Goal: Task Accomplishment & Management: Complete application form

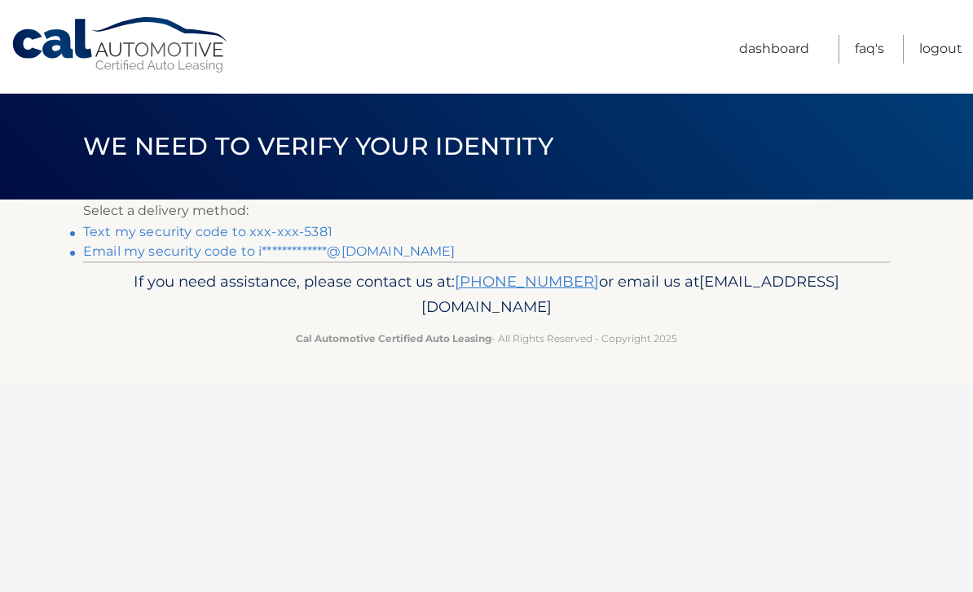
click at [140, 230] on link "Text my security code to xxx-xxx-5381" at bounding box center [207, 231] width 249 height 15
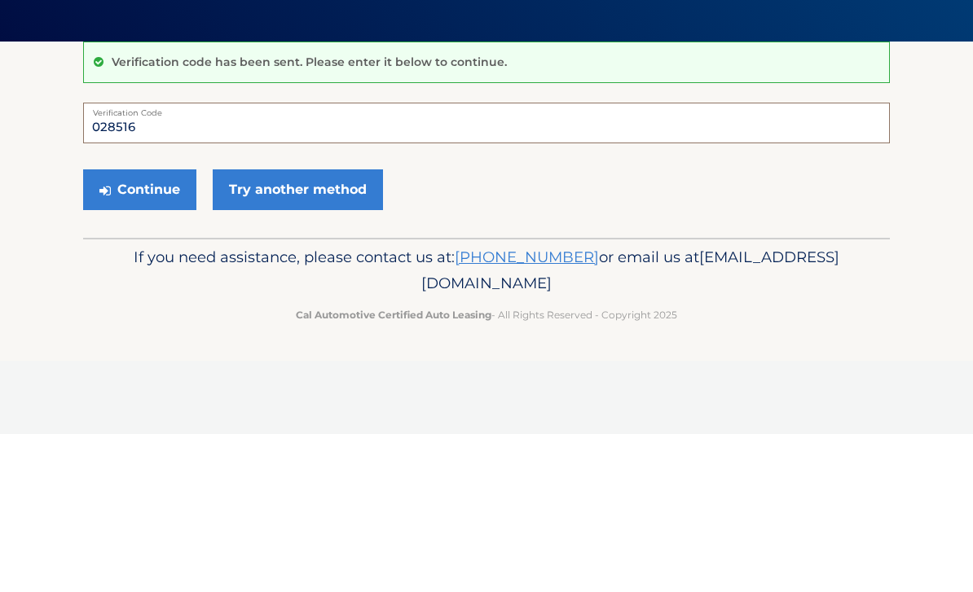
type input "028516"
click at [139, 327] on button "Continue" at bounding box center [139, 347] width 113 height 41
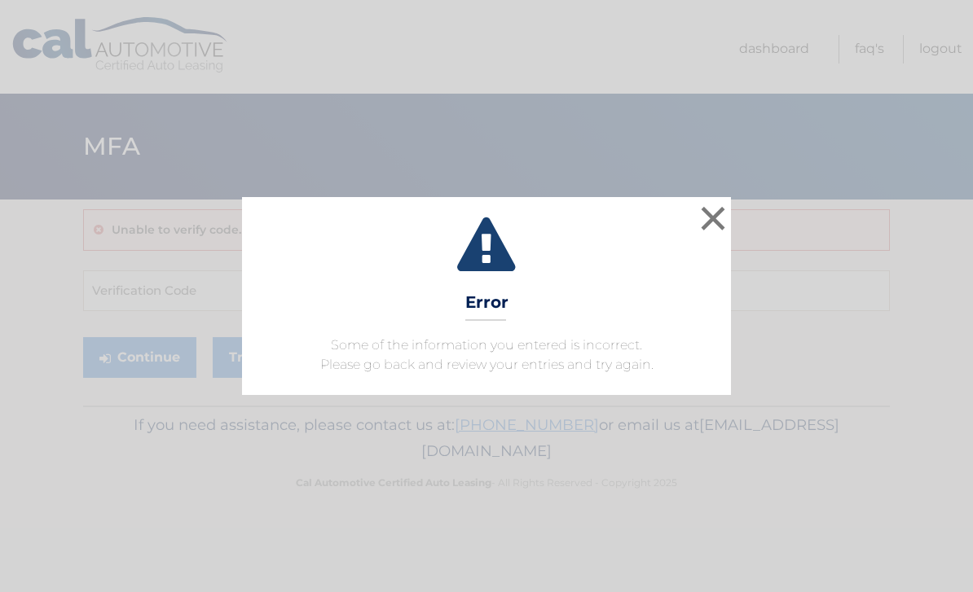
click at [712, 227] on button "×" at bounding box center [712, 218] width 33 height 33
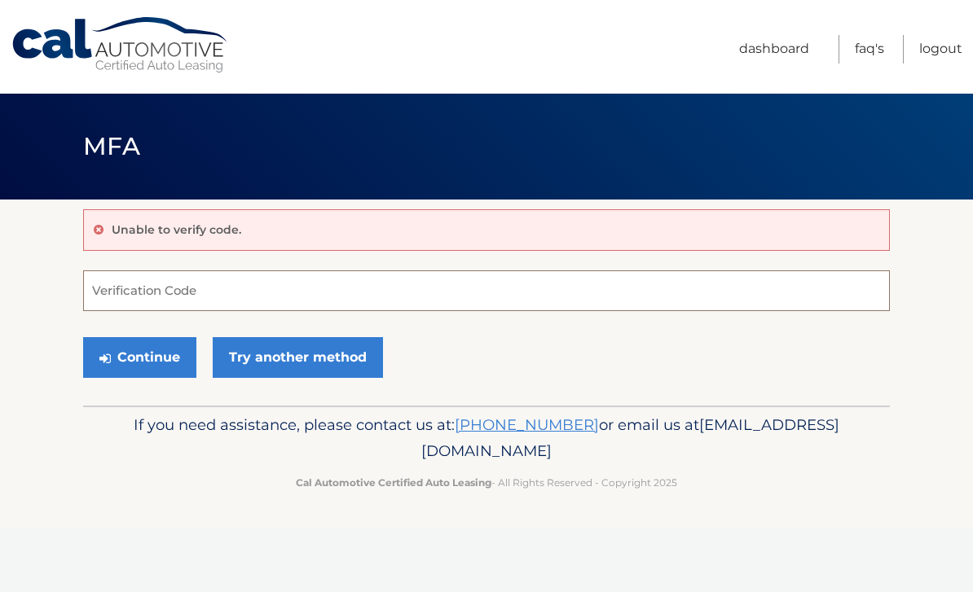
click at [110, 289] on input "Verification Code" at bounding box center [486, 290] width 806 height 41
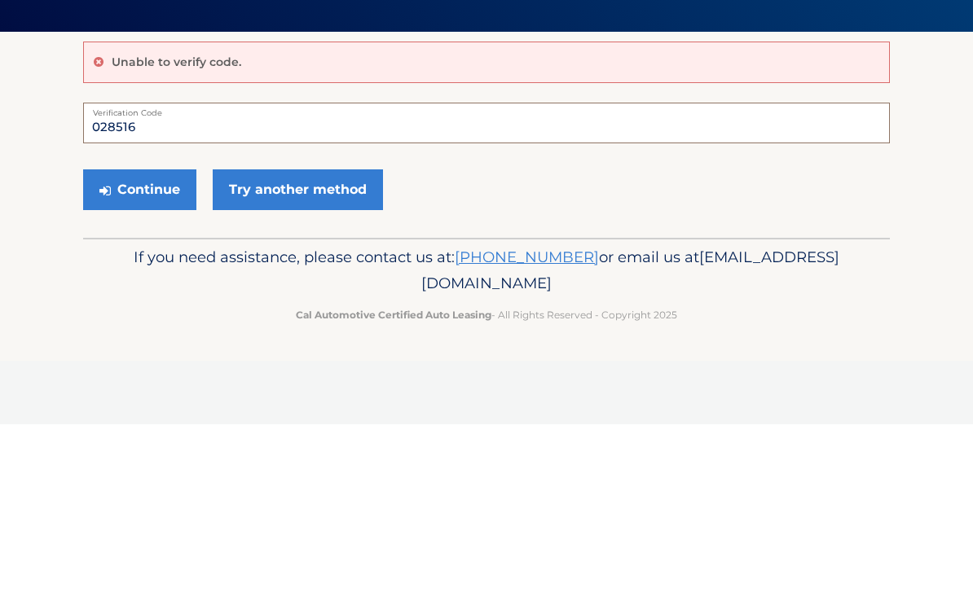
type input "028516"
click at [139, 337] on button "Continue" at bounding box center [139, 357] width 113 height 41
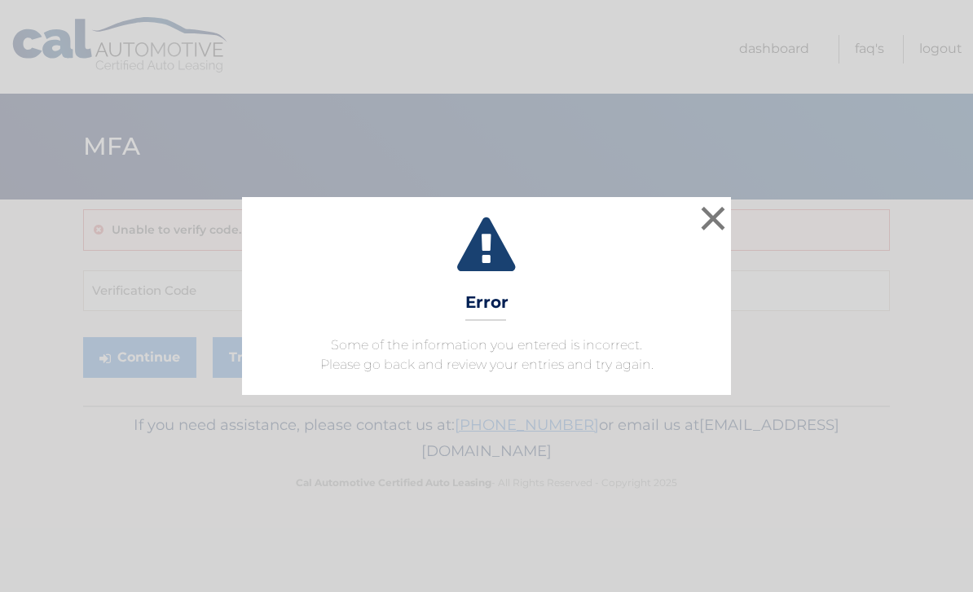
click at [709, 222] on button "×" at bounding box center [712, 218] width 33 height 33
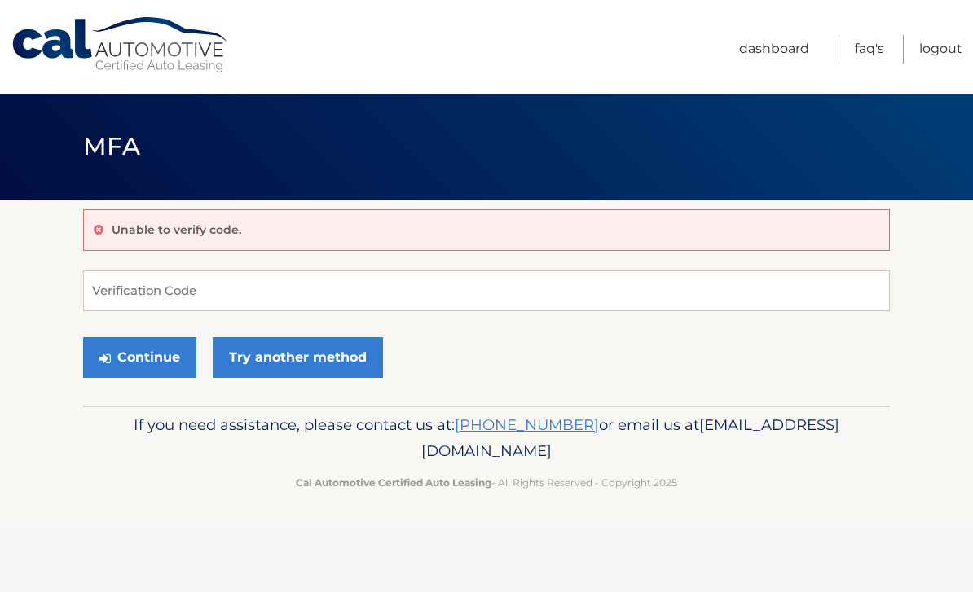
click at [139, 365] on button "Continue" at bounding box center [139, 357] width 113 height 41
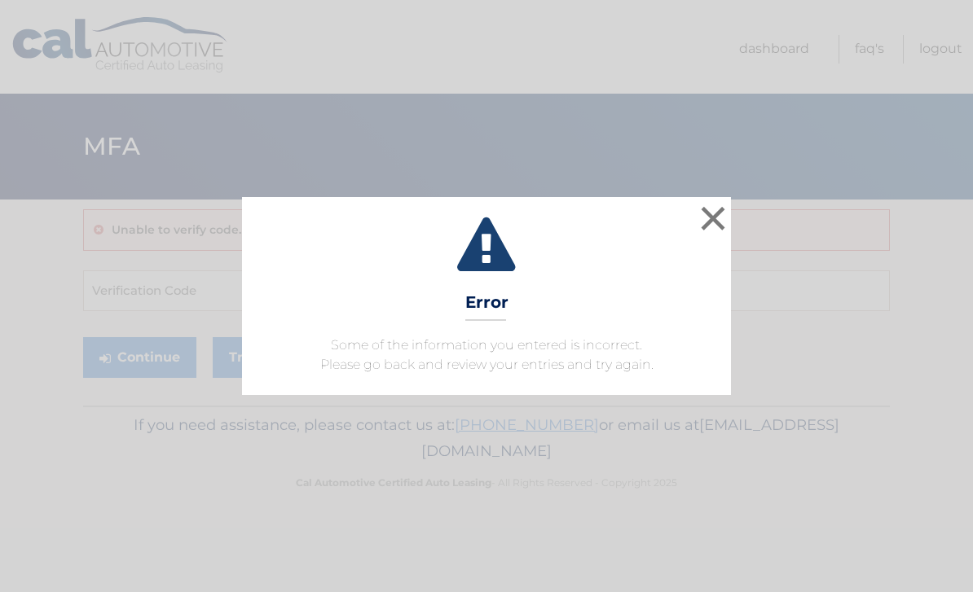
click at [703, 225] on button "×" at bounding box center [712, 218] width 33 height 33
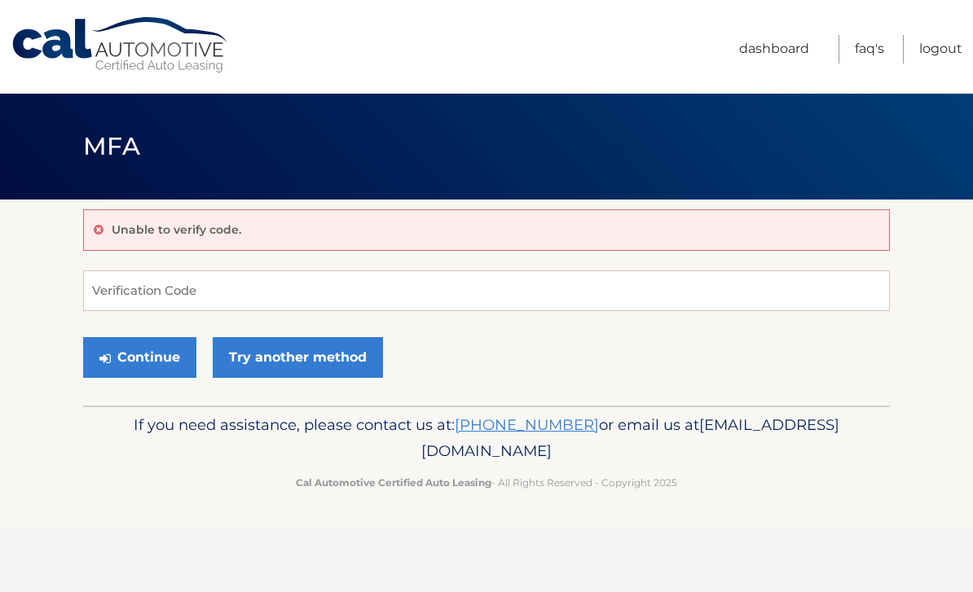
click at [270, 362] on link "Try another method" at bounding box center [298, 357] width 170 height 41
click at [141, 347] on button "Continue" at bounding box center [139, 357] width 113 height 41
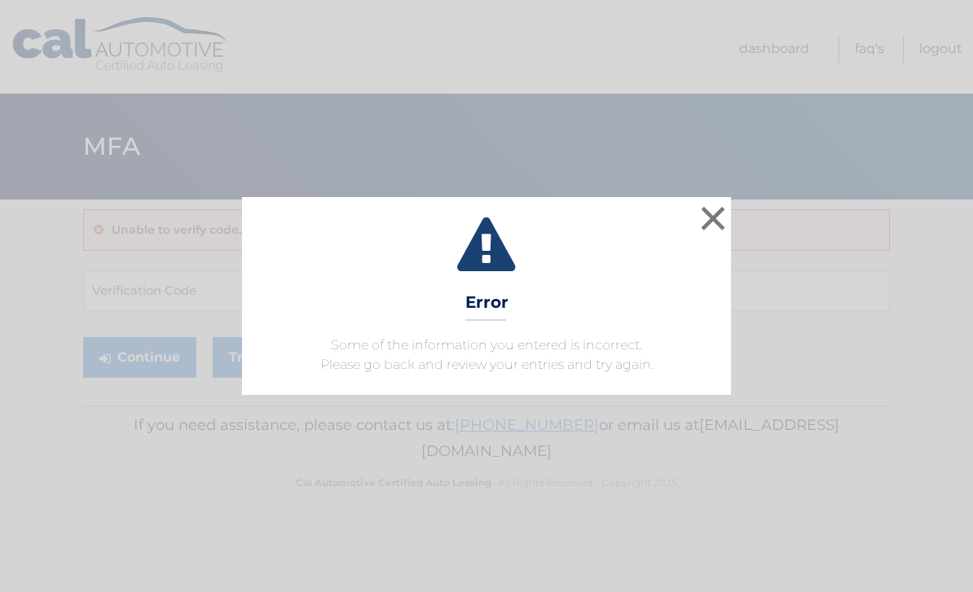
click at [711, 216] on button "×" at bounding box center [712, 218] width 33 height 33
